Goal: Information Seeking & Learning: Learn about a topic

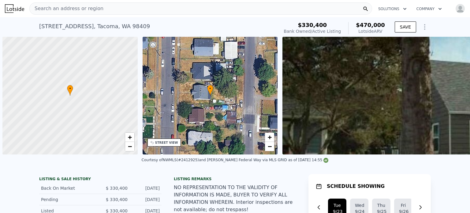
scroll to position [0, 280]
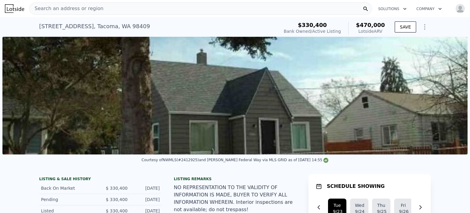
click at [61, 11] on span "Search an address or region" at bounding box center [67, 8] width 74 height 7
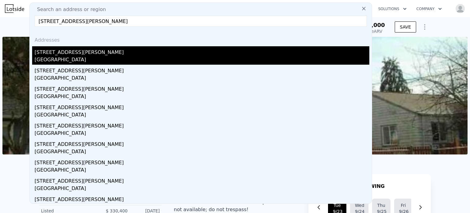
type input "[STREET_ADDRESS][PERSON_NAME]"
click at [55, 57] on div "[GEOGRAPHIC_DATA]" at bounding box center [202, 60] width 335 height 9
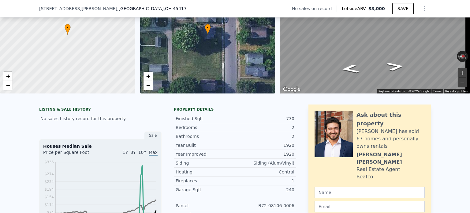
scroll to position [2, 0]
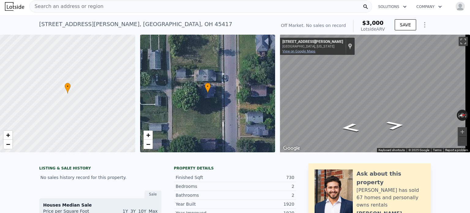
click at [307, 51] on link "View on Google Maps" at bounding box center [299, 51] width 33 height 4
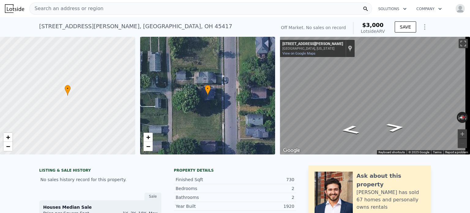
scroll to position [0, 0]
click at [7, 138] on span "+" at bounding box center [8, 137] width 4 height 8
drag, startPoint x: 9, startPoint y: 138, endPoint x: 15, endPoint y: 133, distance: 8.3
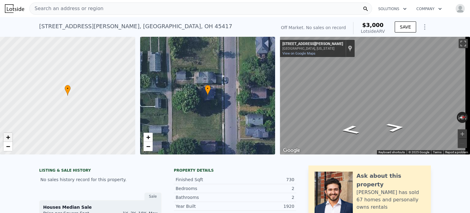
click at [9, 138] on span "+" at bounding box center [8, 137] width 4 height 8
drag, startPoint x: 55, startPoint y: 110, endPoint x: 98, endPoint y: 116, distance: 43.6
click at [98, 116] on div at bounding box center [68, 95] width 162 height 141
drag, startPoint x: 84, startPoint y: 132, endPoint x: 89, endPoint y: 82, distance: 50.2
click at [89, 82] on div at bounding box center [68, 95] width 162 height 141
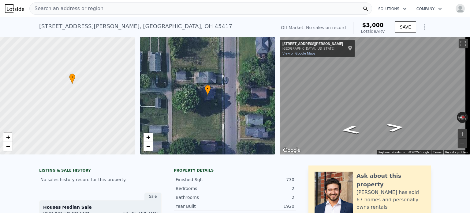
drag, startPoint x: 75, startPoint y: 88, endPoint x: 32, endPoint y: 117, distance: 51.5
click at [32, 117] on div at bounding box center [67, 95] width 162 height 141
click at [7, 146] on span "−" at bounding box center [8, 146] width 4 height 8
click at [65, 6] on span "Search an address or region" at bounding box center [67, 8] width 74 height 7
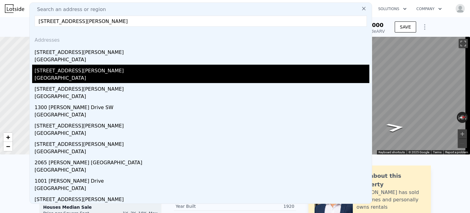
type input "[STREET_ADDRESS][PERSON_NAME]"
click at [78, 74] on div "[GEOGRAPHIC_DATA]" at bounding box center [202, 78] width 335 height 9
type input "5"
type input "944"
type input "1530"
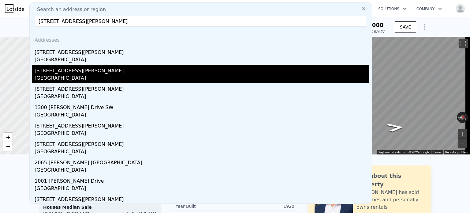
type input "4800.312"
type input "7797.24"
type input "$ 294,000"
type input "5"
type input "$ 200,151"
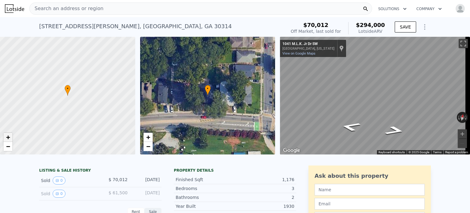
click at [6, 136] on link "+" at bounding box center [7, 137] width 9 height 9
click at [6, 137] on span "+" at bounding box center [8, 137] width 4 height 8
click at [6, 136] on span "+" at bounding box center [8, 137] width 4 height 8
click at [9, 136] on span "+" at bounding box center [8, 137] width 4 height 8
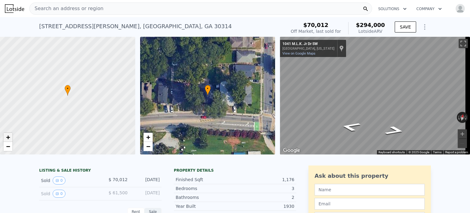
click at [9, 136] on span "+" at bounding box center [8, 137] width 4 height 8
drag, startPoint x: 62, startPoint y: 136, endPoint x: 63, endPoint y: 108, distance: 28.2
click at [63, 108] on div at bounding box center [68, 95] width 162 height 141
click at [6, 147] on span "−" at bounding box center [8, 146] width 4 height 8
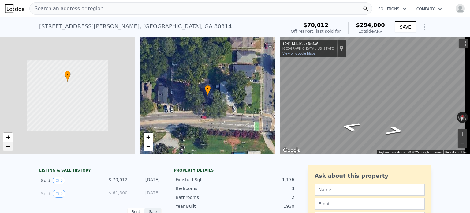
click at [6, 147] on span "−" at bounding box center [8, 146] width 4 height 8
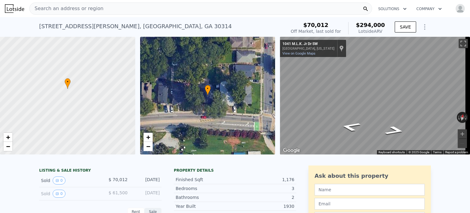
type input "841"
type input "$ 309,000"
type input "$ 214,311"
checkbox input "true"
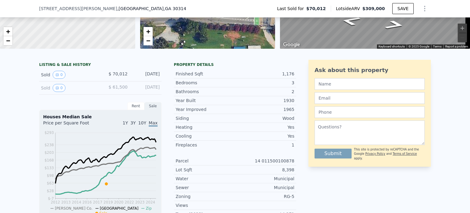
scroll to position [120, 0]
